Goal: Find contact information: Find contact information

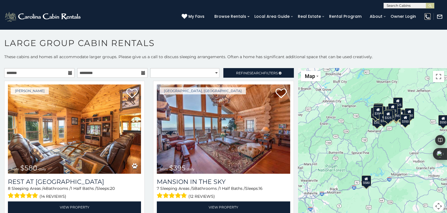
click at [427, 17] on img at bounding box center [428, 17] width 6 height 6
click at [427, 16] on img at bounding box center [428, 17] width 6 height 6
click at [426, 17] on img at bounding box center [428, 17] width 6 height 6
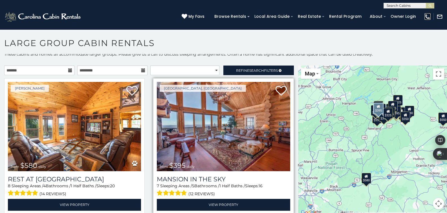
scroll to position [3, 0]
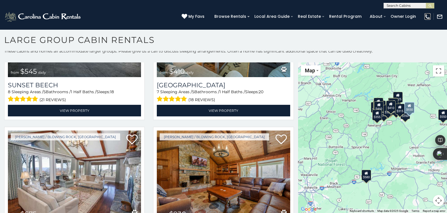
scroll to position [1976, 0]
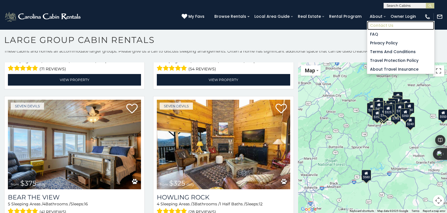
click at [383, 28] on link "Contact Us" at bounding box center [400, 25] width 67 height 9
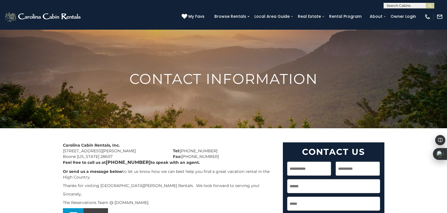
scroll to position [59, 0]
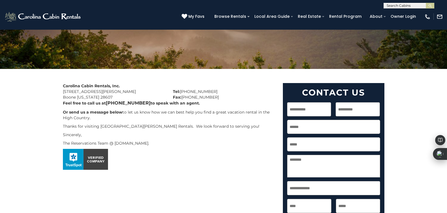
drag, startPoint x: 167, startPoint y: 145, endPoint x: 115, endPoint y: 145, distance: 52.2
click at [115, 145] on p "The Reservations Team @ CarolinaCabinRentals.com." at bounding box center [169, 143] width 212 height 6
copy p "CarolinaCabinRentals.com"
